Goal: Find specific page/section: Find specific page/section

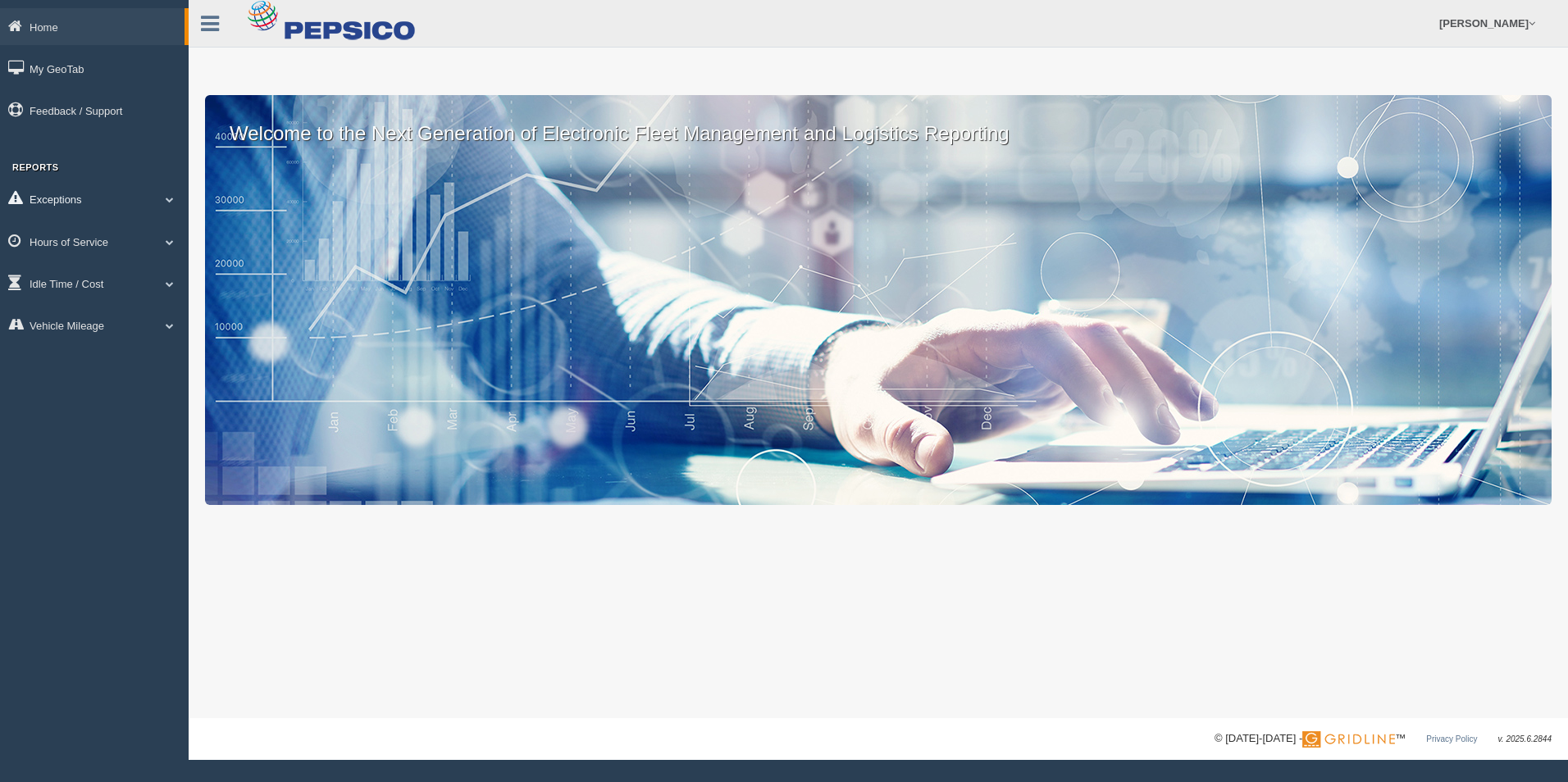
click at [122, 194] on link "Exceptions" at bounding box center [94, 198] width 189 height 37
click at [107, 344] on link "Hours of Service" at bounding box center [94, 357] width 189 height 37
click at [101, 329] on link "HOS Violations" at bounding box center [107, 338] width 155 height 30
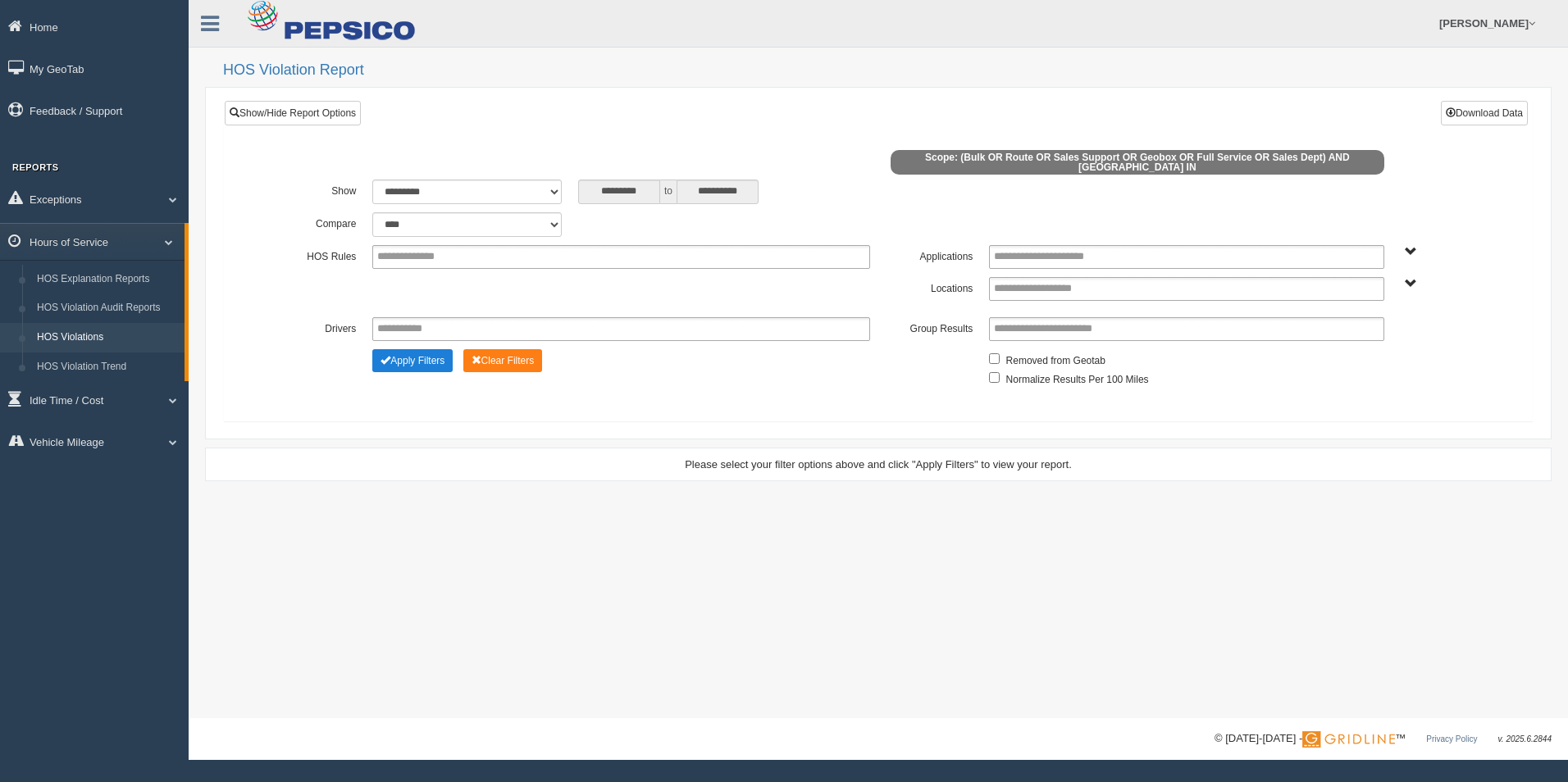
click at [438, 353] on button "Apply Filters" at bounding box center [412, 360] width 80 height 23
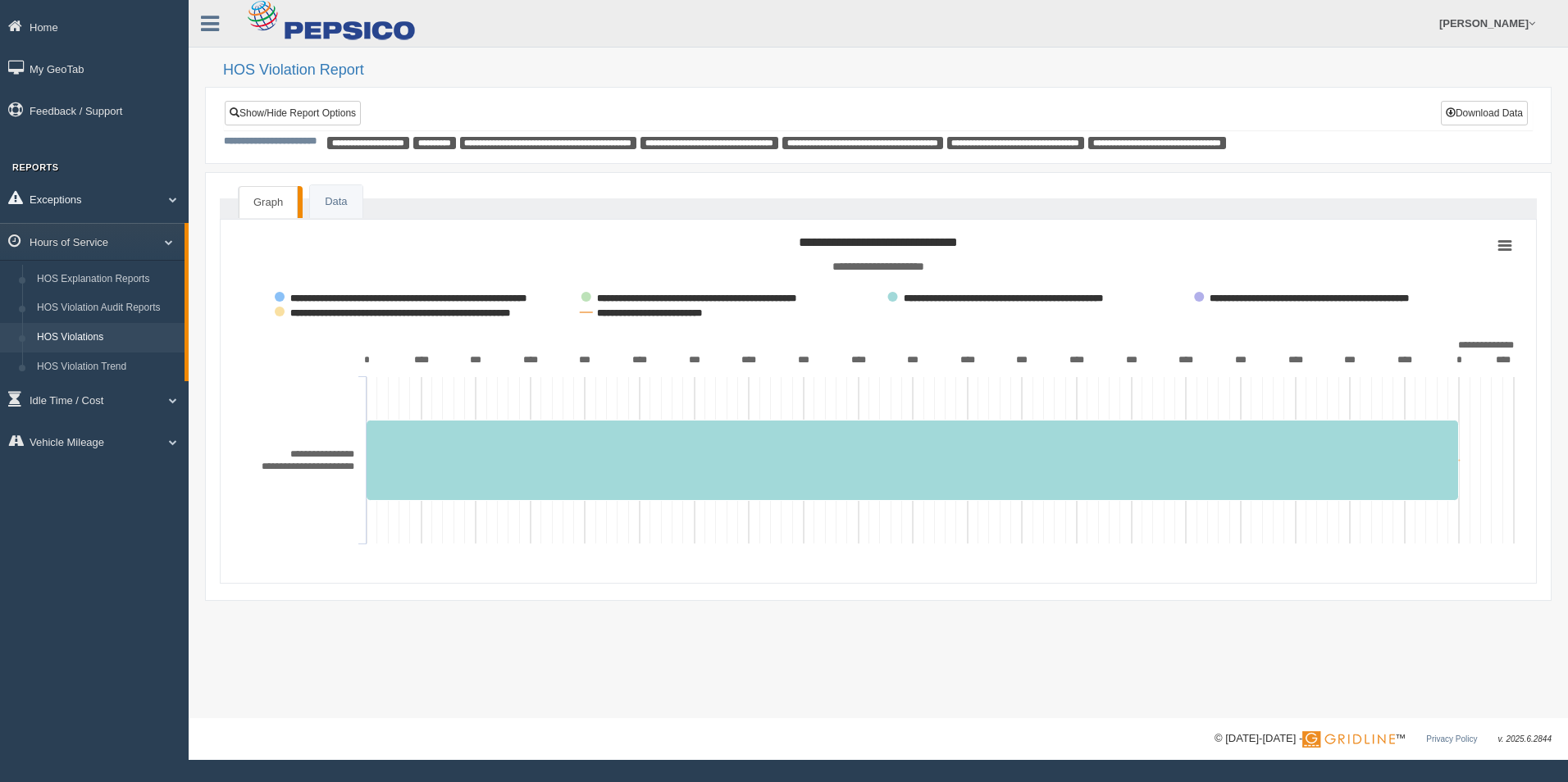
click at [65, 199] on link "Exceptions" at bounding box center [94, 198] width 189 height 37
click at [80, 292] on link "Safety Exceptions" at bounding box center [107, 296] width 155 height 30
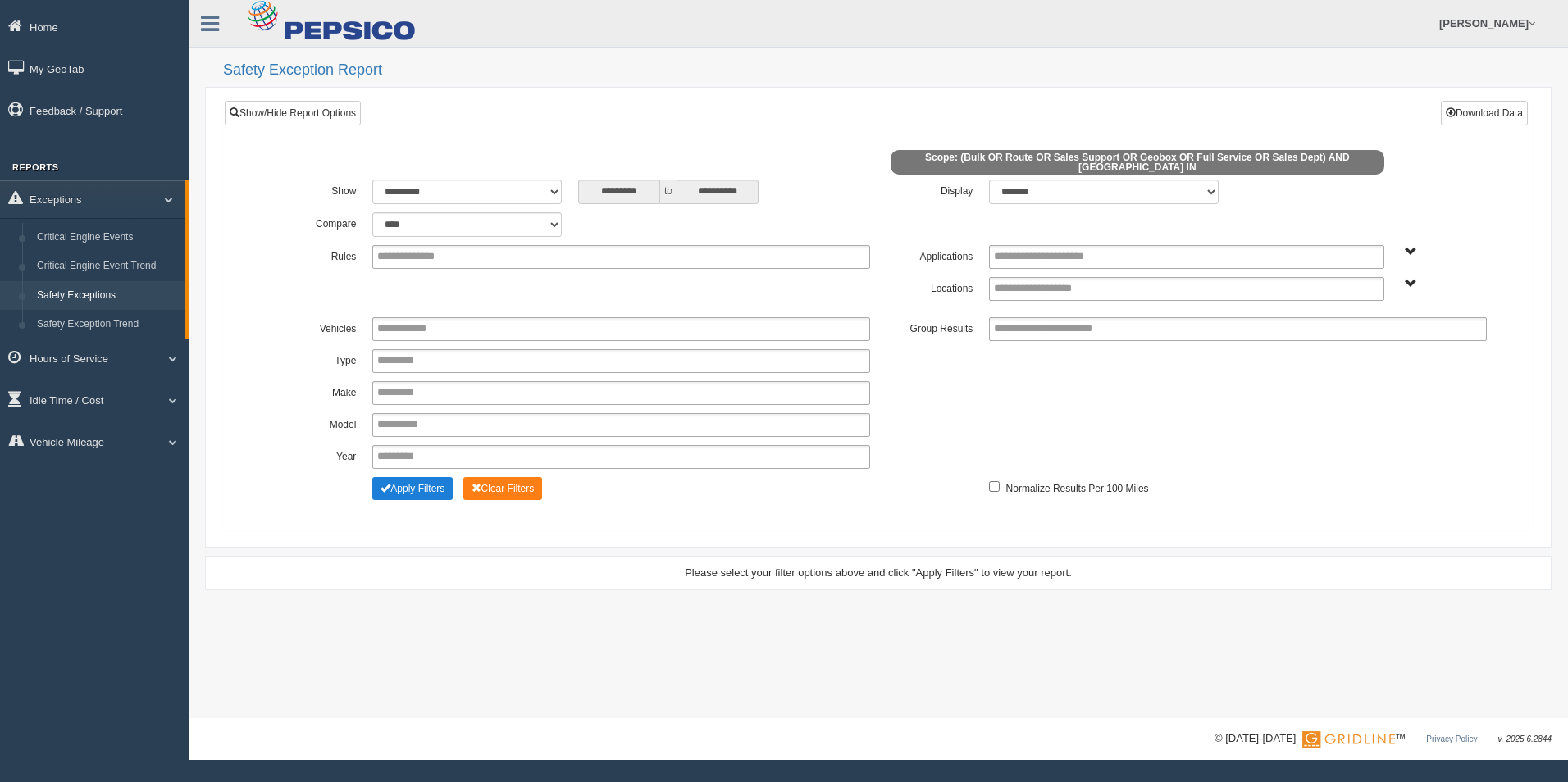
click at [374, 480] on button "Apply Filters" at bounding box center [412, 488] width 80 height 23
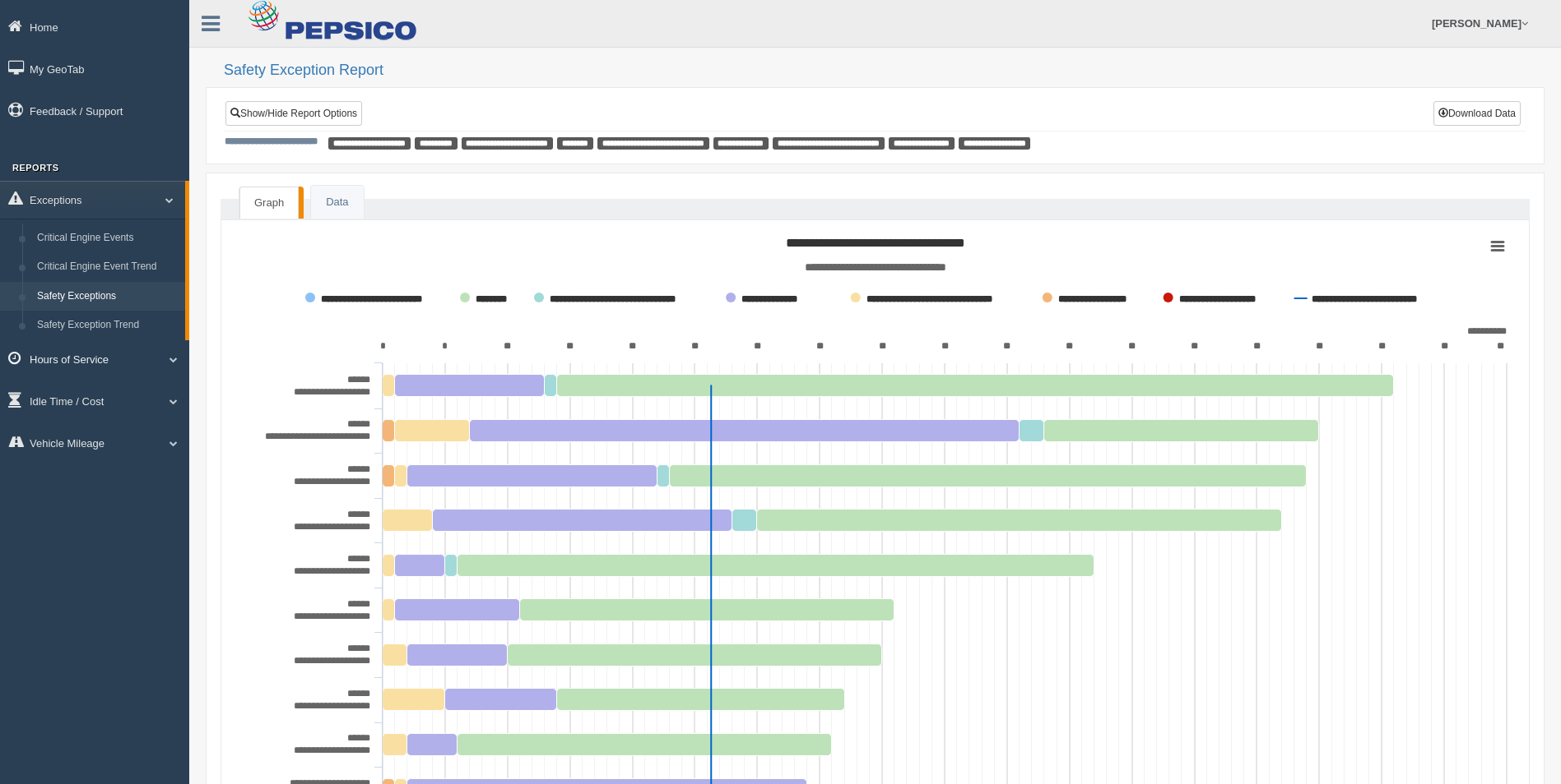
click at [89, 353] on link "Hours of Service" at bounding box center [94, 358] width 189 height 37
click at [95, 338] on link "HOS Violations" at bounding box center [107, 339] width 156 height 30
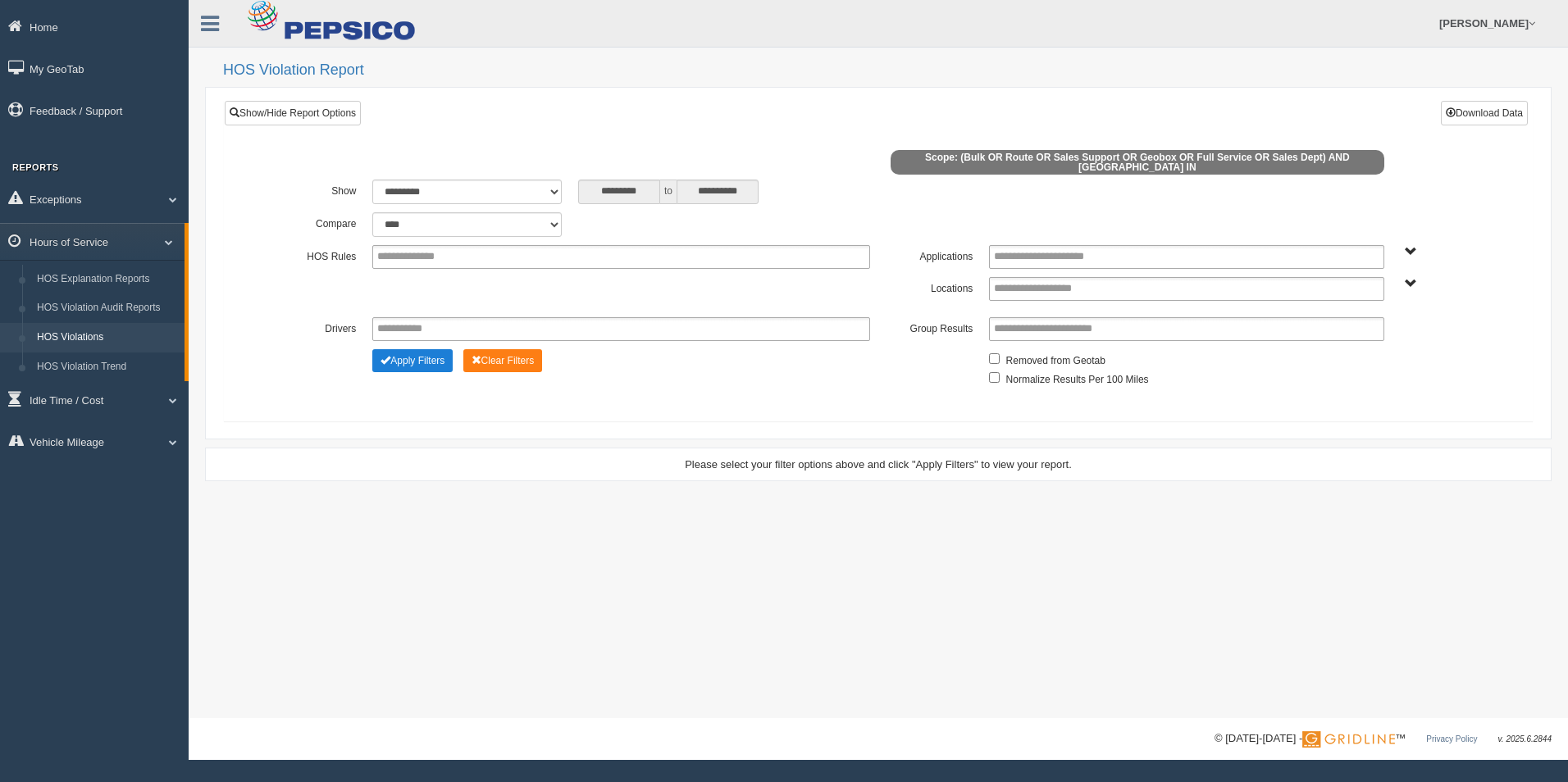
click at [372, 354] on button "Apply Filters" at bounding box center [412, 360] width 80 height 23
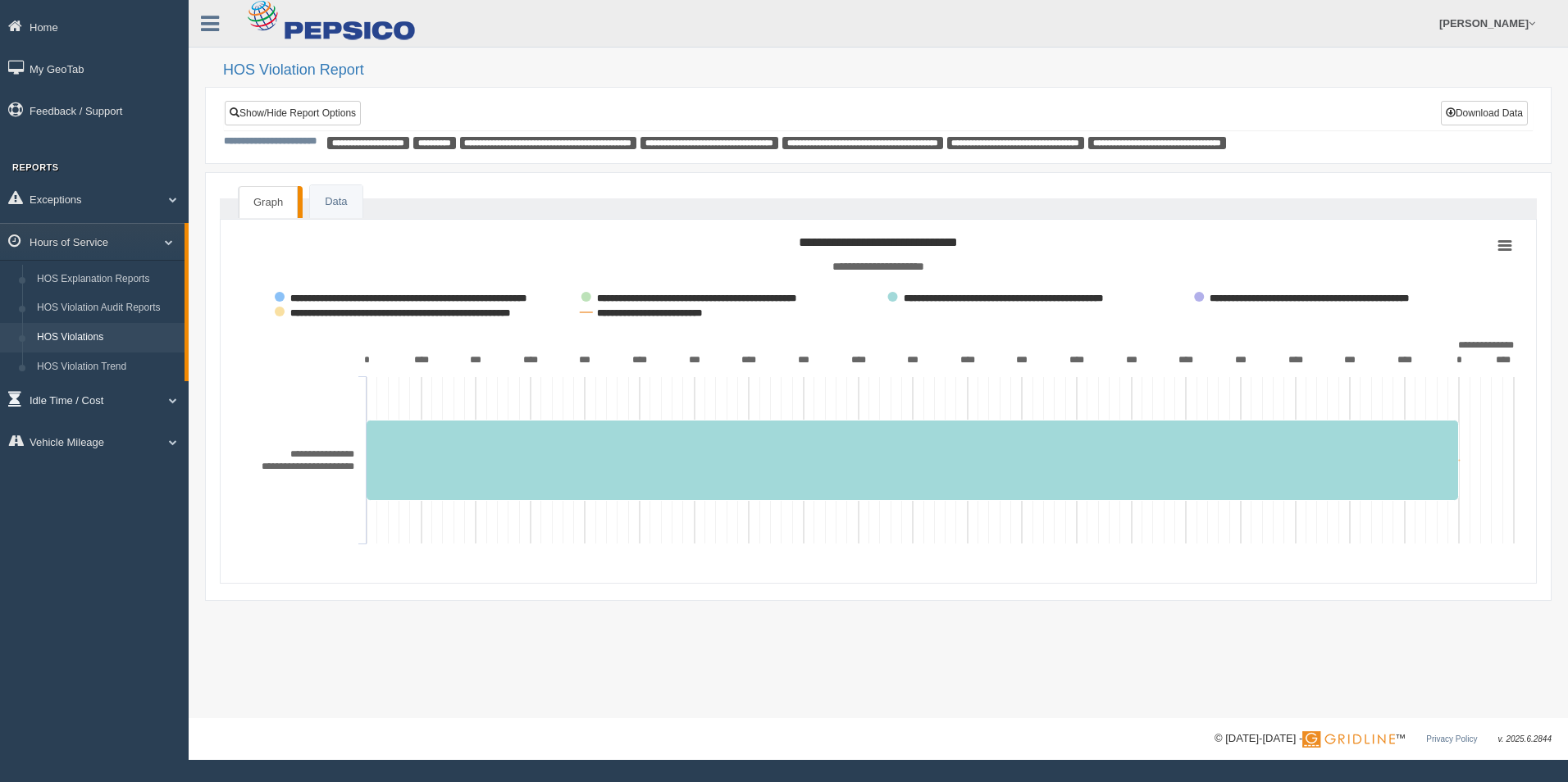
click at [141, 392] on link "Idle Time / Cost" at bounding box center [94, 399] width 189 height 37
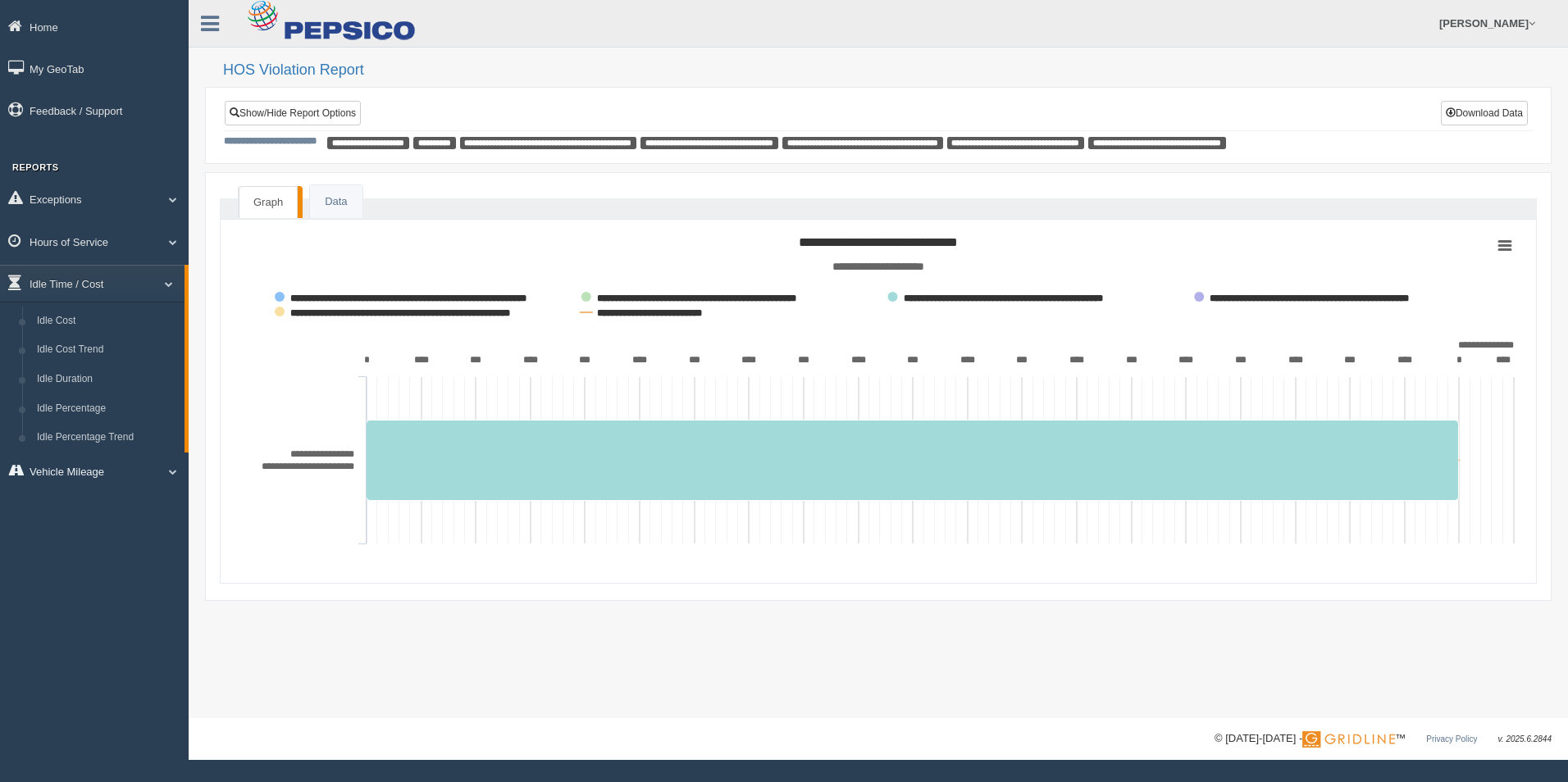
click at [108, 461] on link "Vehicle Mileage" at bounding box center [94, 470] width 189 height 37
click at [143, 326] on link "Vehicle Mileage" at bounding box center [92, 325] width 185 height 37
